Goal: Find specific page/section: Find specific page/section

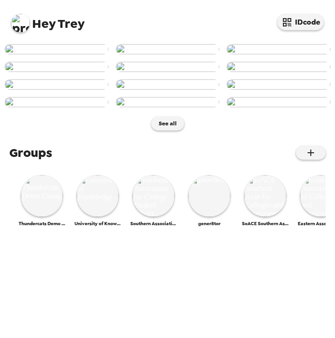
click at [25, 26] on img at bounding box center [20, 23] width 19 height 19
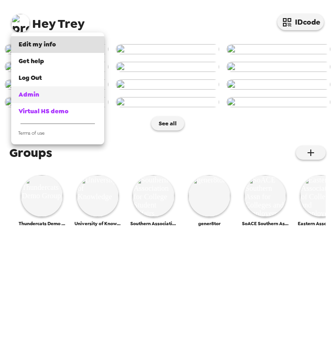
click at [38, 97] on span "Admin" at bounding box center [29, 95] width 20 height 8
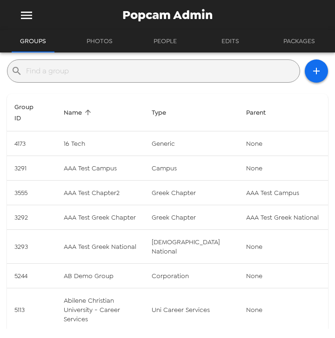
click at [139, 72] on input "text" at bounding box center [161, 71] width 270 height 15
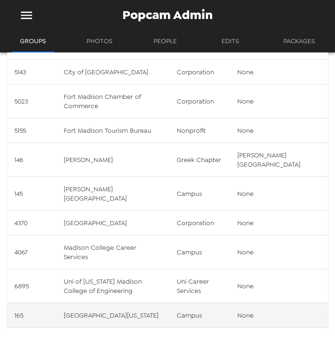
scroll to position [74, 0]
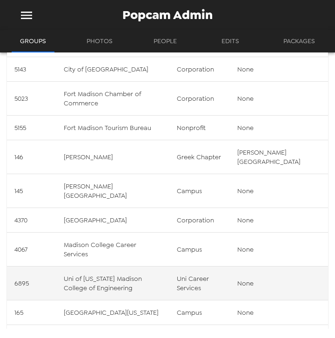
type input "madison"
click at [138, 267] on td "Uni of [US_STATE] Madison College of Engineering" at bounding box center [112, 284] width 113 height 34
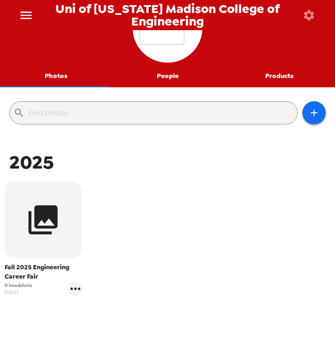
scroll to position [74, 0]
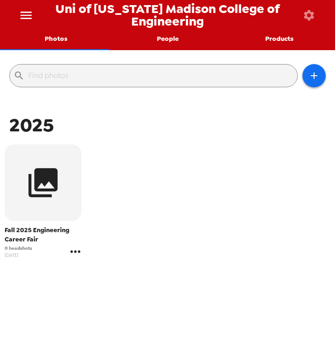
click at [70, 250] on icon "gallery menu" at bounding box center [75, 251] width 15 height 15
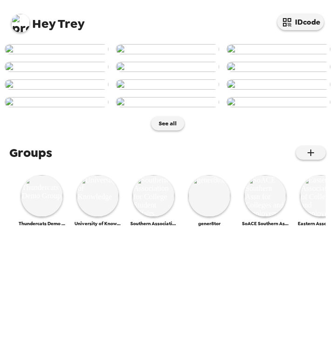
click at [28, 26] on img at bounding box center [20, 23] width 19 height 19
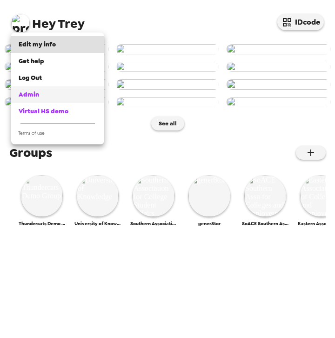
click at [48, 96] on div "Admin" at bounding box center [58, 94] width 78 height 9
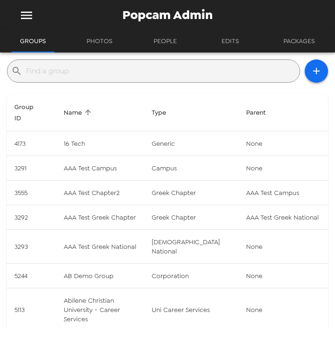
click at [89, 68] on input "text" at bounding box center [161, 71] width 270 height 15
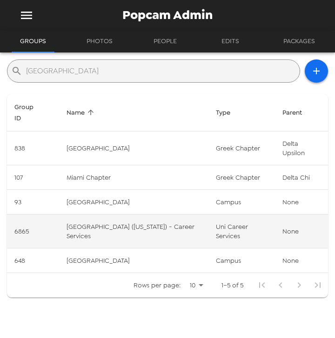
type input "miami"
click at [130, 215] on td "[GEOGRAPHIC_DATA] ([US_STATE]) - Career Services" at bounding box center [133, 232] width 149 height 34
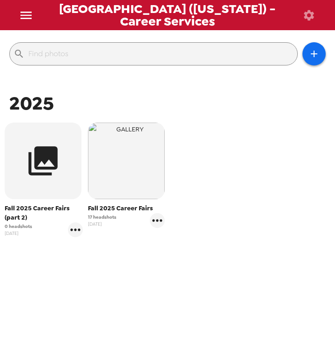
scroll to position [98, 0]
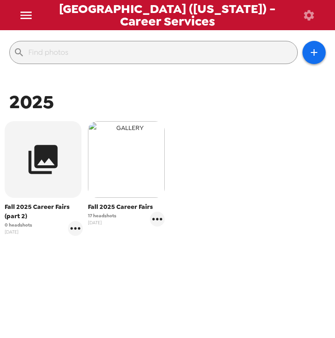
click at [142, 182] on img "button" at bounding box center [126, 159] width 77 height 77
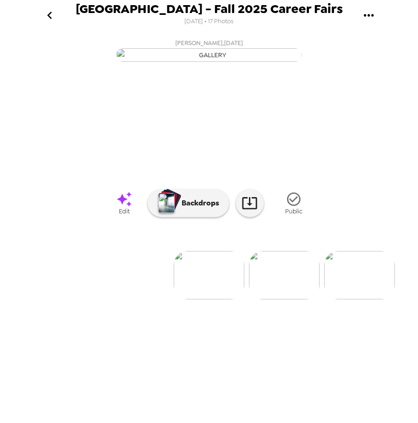
click at [48, 13] on icon "go back" at bounding box center [49, 15] width 15 height 15
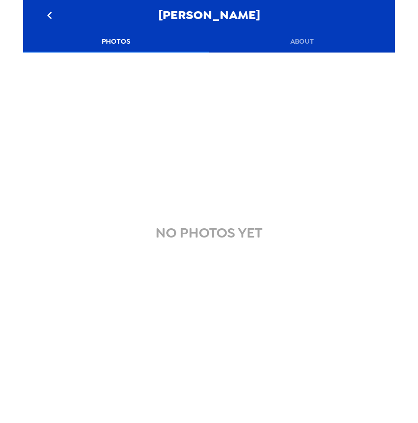
click at [322, 44] on button "About" at bounding box center [302, 41] width 186 height 22
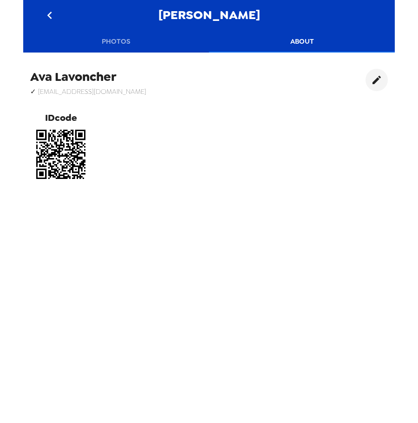
click at [109, 40] on button "Photos" at bounding box center [116, 41] width 186 height 22
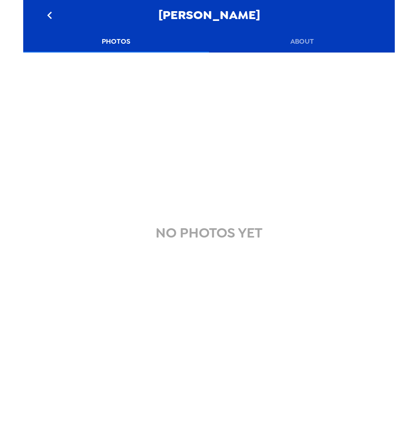
click at [51, 15] on icon "go back" at bounding box center [49, 15] width 15 height 15
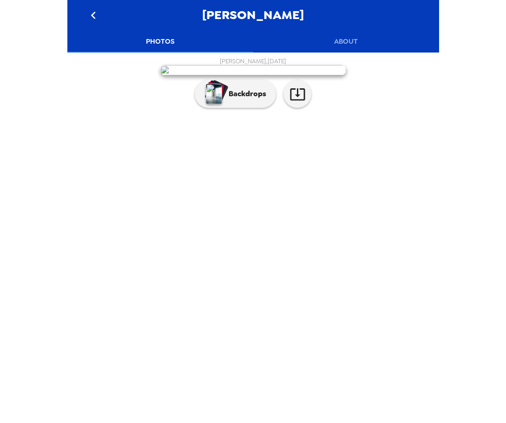
click at [92, 18] on icon "go back" at bounding box center [93, 15] width 15 height 15
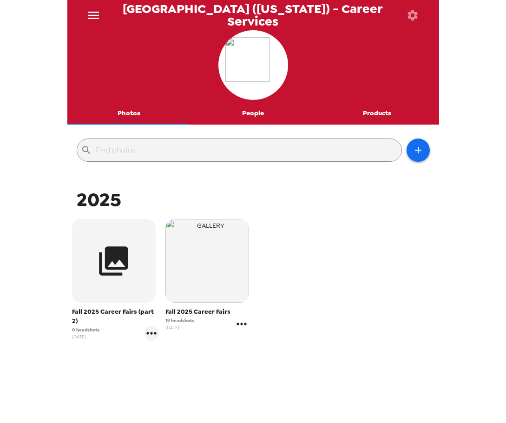
click at [240, 326] on icon "gallery menu" at bounding box center [241, 323] width 15 height 15
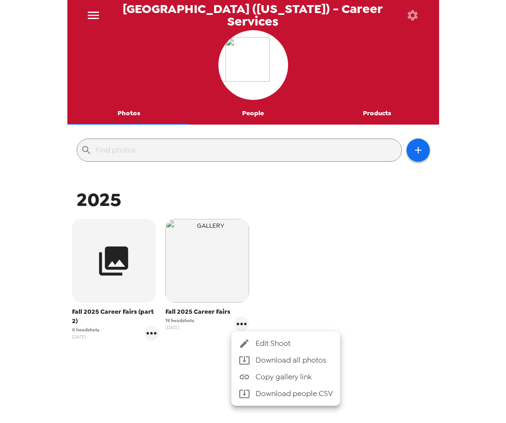
click at [315, 242] on div at bounding box center [253, 211] width 506 height 423
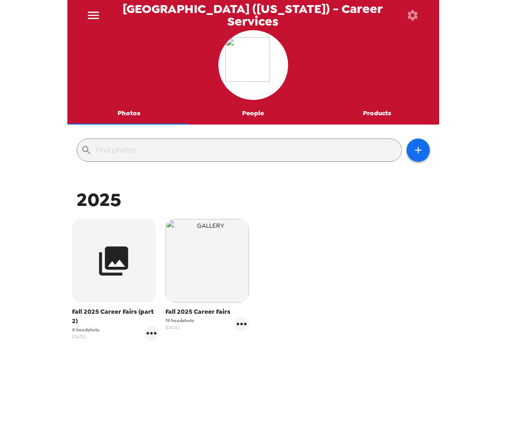
click at [190, 251] on img "button" at bounding box center [207, 261] width 84 height 84
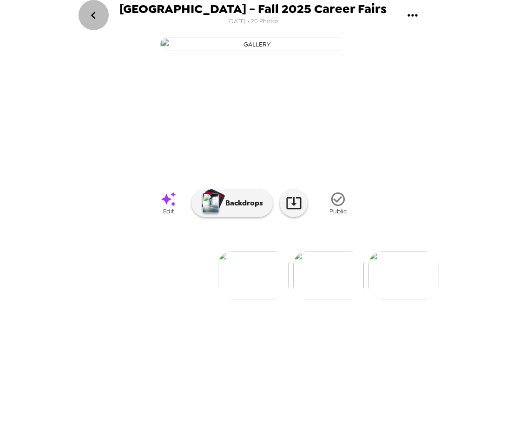
click at [99, 18] on icon "go back" at bounding box center [93, 15] width 15 height 15
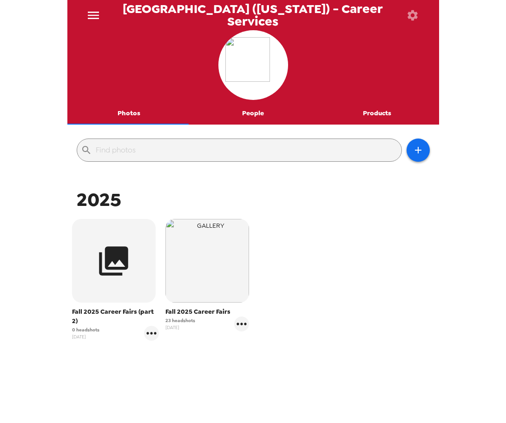
click at [342, 276] on div "Fall 2025 Career Fairs (part 2) 0 headshots 7/7/25 Fall 2025 Career Fairs 23 he…" at bounding box center [253, 287] width 367 height 140
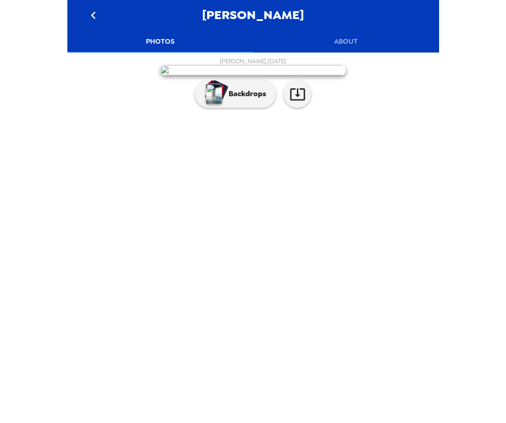
click at [99, 15] on icon "go back" at bounding box center [93, 15] width 15 height 15
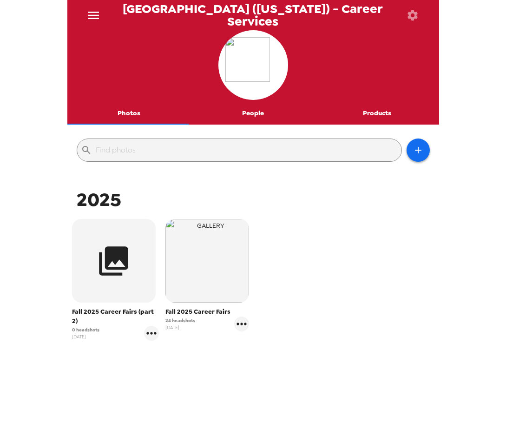
click at [361, 275] on div "Fall 2025 Career Fairs (part 2) 0 headshots 7/7/25 Fall 2025 Career Fairs 24 he…" at bounding box center [253, 287] width 367 height 140
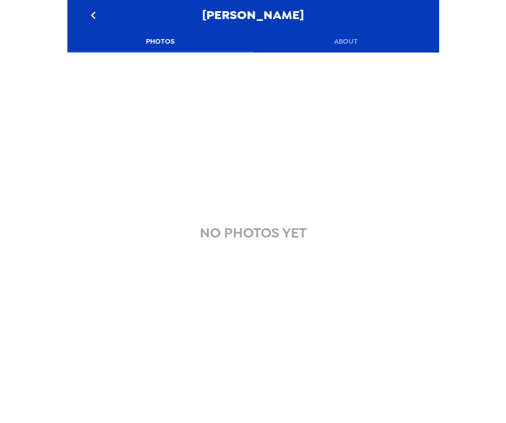
click at [86, 12] on icon "go back" at bounding box center [93, 15] width 15 height 15
